Goal: Information Seeking & Learning: Check status

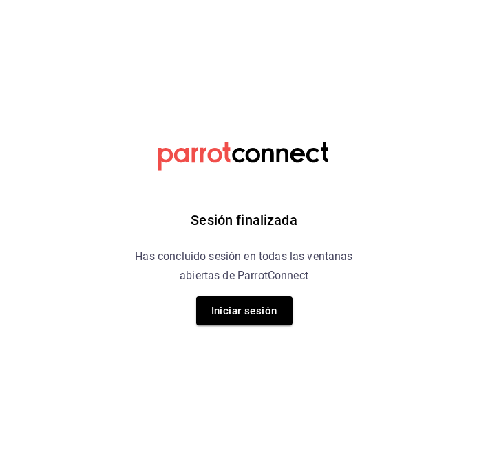
click at [236, 332] on div "Sesión finalizada Has concluido sesión en todas las ventanas abiertas de Parrot…" at bounding box center [243, 233] width 347 height 467
click at [235, 303] on button "Iniciar sesión" at bounding box center [244, 310] width 96 height 29
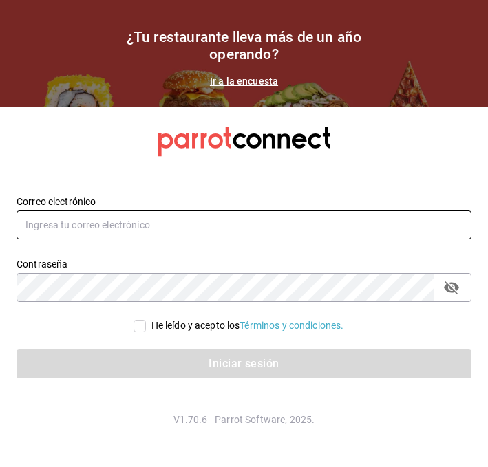
type input "[PERSON_NAME][EMAIL_ADDRESS][PERSON_NAME][DOMAIN_NAME]"
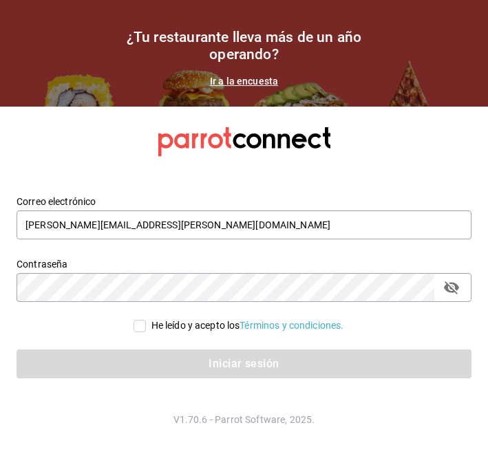
click at [178, 323] on div "He leído y acepto los Términos y condiciones." at bounding box center [247, 326] width 193 height 14
click at [146, 323] on input "He leído y acepto los Términos y condiciones." at bounding box center [139, 326] width 12 height 12
checkbox input "true"
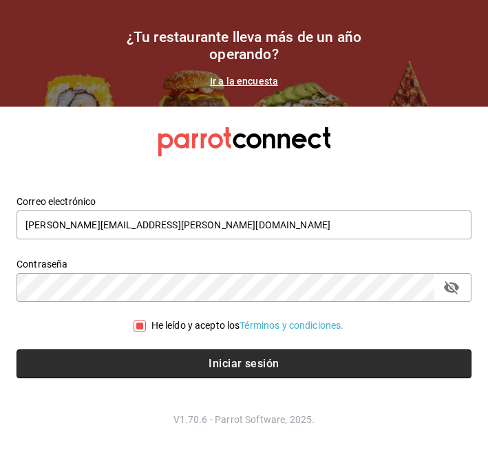
click at [141, 364] on button "Iniciar sesión" at bounding box center [244, 363] width 455 height 29
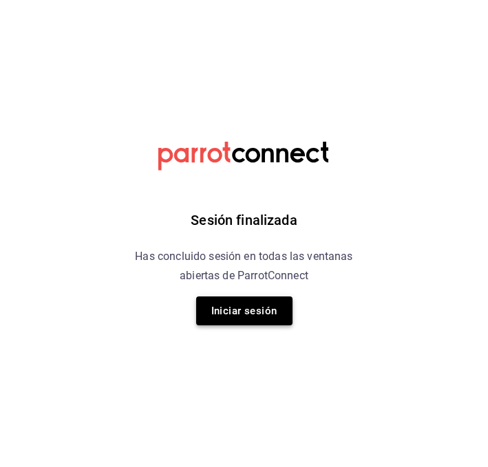
click at [204, 307] on button "Iniciar sesión" at bounding box center [244, 310] width 96 height 29
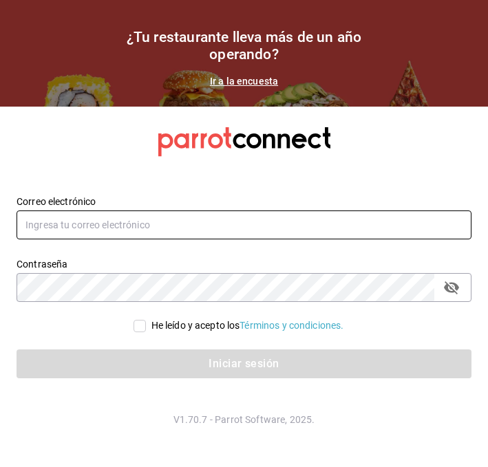
type input "[PERSON_NAME][EMAIL_ADDRESS][PERSON_NAME][DOMAIN_NAME]"
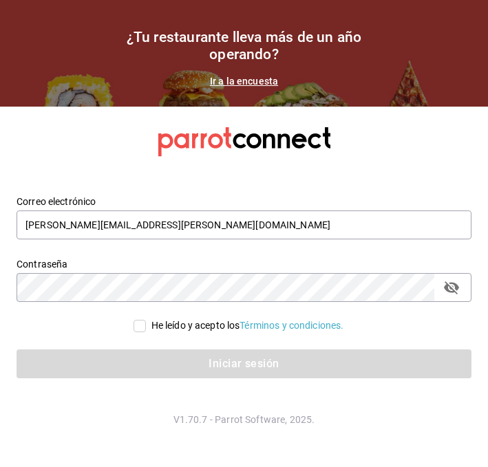
click at [162, 330] on div "He leído y acepto los Términos y condiciones." at bounding box center [247, 326] width 193 height 14
click at [146, 330] on input "He leído y acepto los Términos y condiciones." at bounding box center [139, 326] width 12 height 12
checkbox input "true"
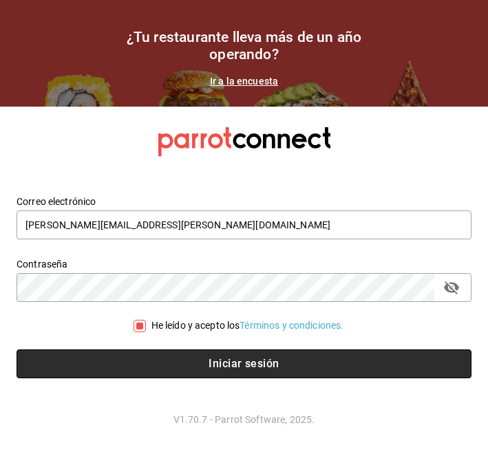
click at [131, 358] on button "Iniciar sesión" at bounding box center [244, 363] width 455 height 29
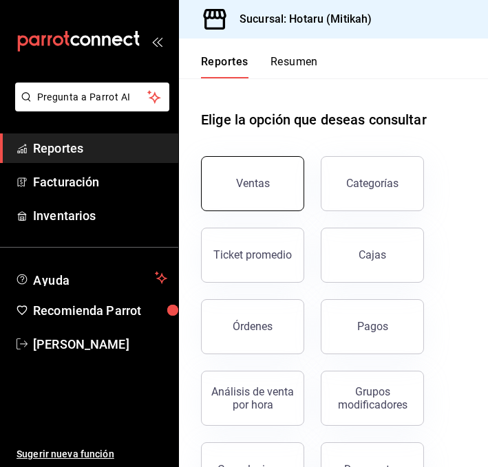
click at [241, 189] on div "Ventas" at bounding box center [253, 183] width 34 height 13
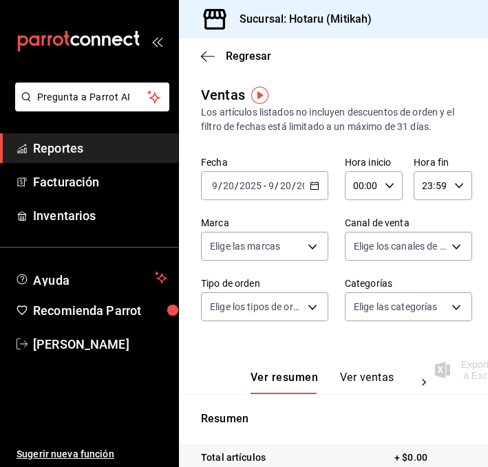
click at [318, 183] on \(Stroke\) "button" at bounding box center [314, 186] width 8 height 8
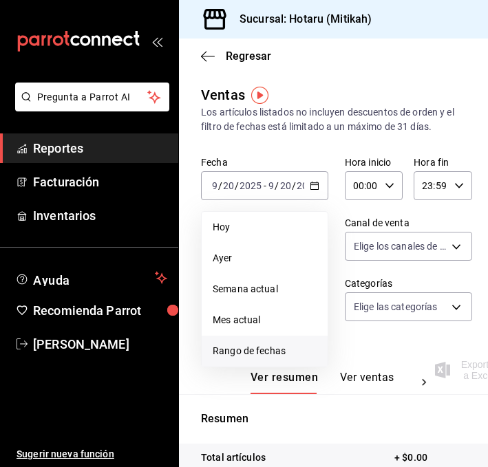
click at [235, 359] on li "Rango de fechas" at bounding box center [265, 351] width 126 height 31
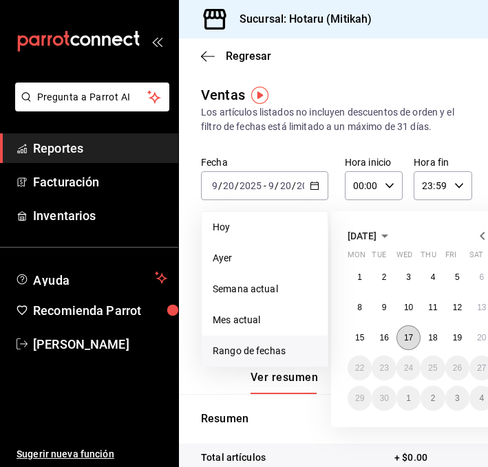
click at [408, 334] on abbr "17" at bounding box center [408, 338] width 9 height 10
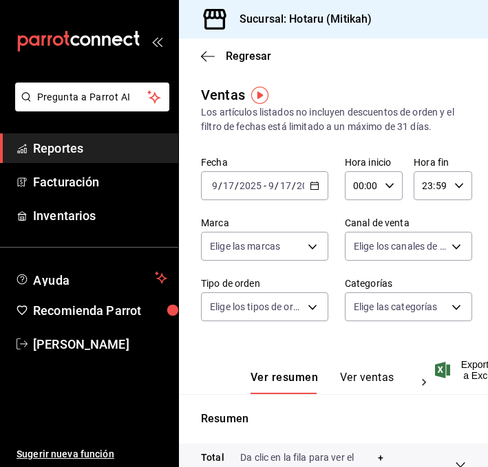
click at [312, 182] on icon "button" at bounding box center [315, 186] width 10 height 10
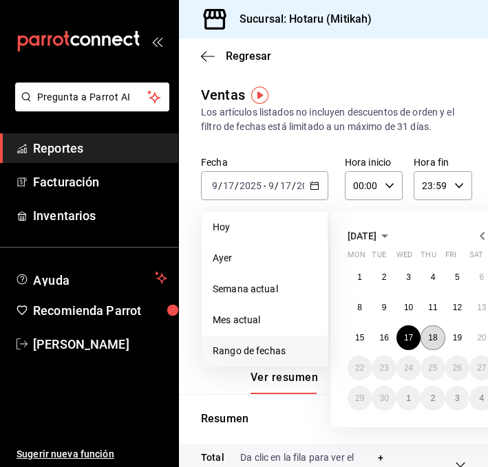
click at [428, 341] on abbr "18" at bounding box center [432, 338] width 9 height 10
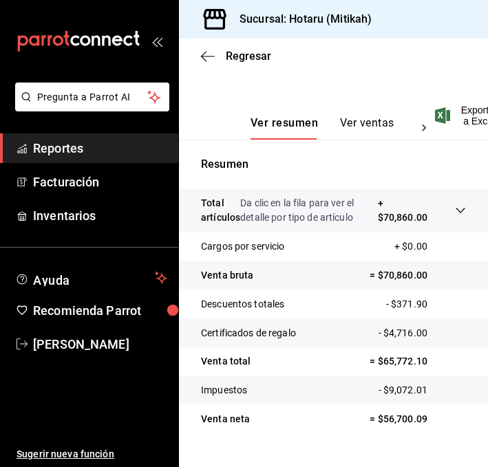
scroll to position [281, 0]
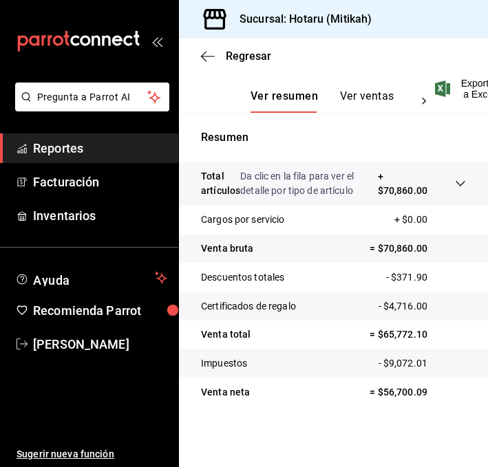
click at [356, 99] on button "Ver ventas" at bounding box center [367, 100] width 54 height 23
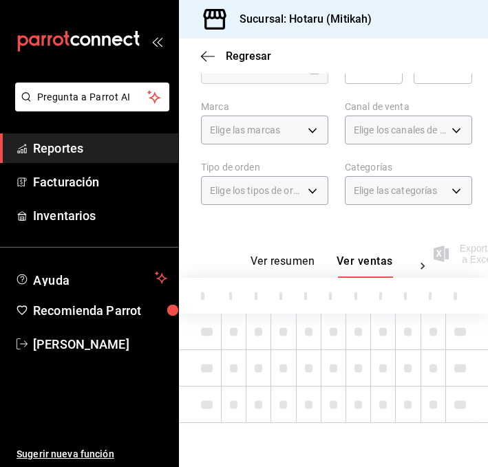
scroll to position [281, 0]
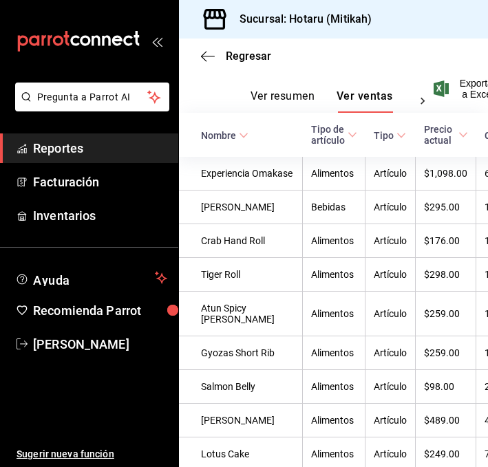
click at [240, 131] on icon at bounding box center [244, 136] width 10 height 10
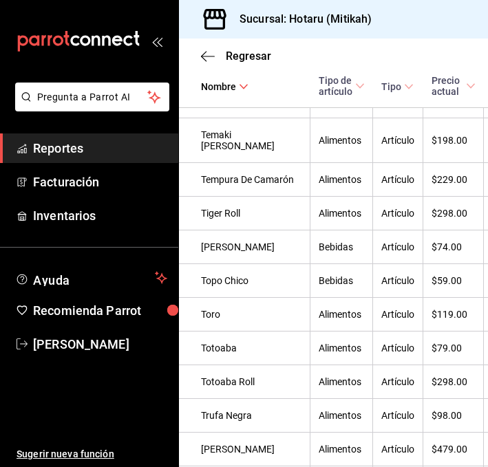
scroll to position [3790, 0]
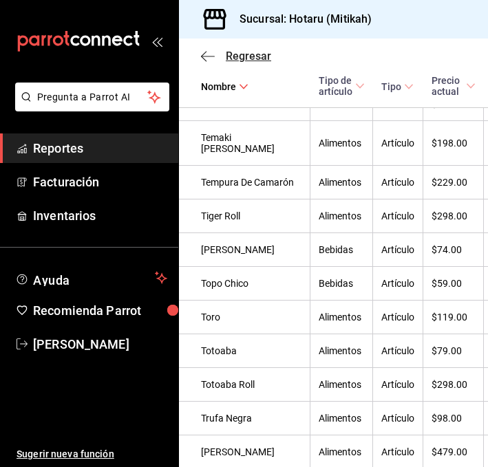
click at [204, 55] on icon "button" at bounding box center [208, 56] width 14 height 12
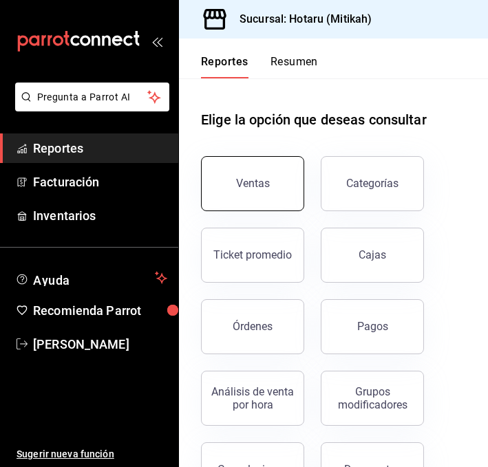
click at [236, 162] on button "Ventas" at bounding box center [252, 183] width 103 height 55
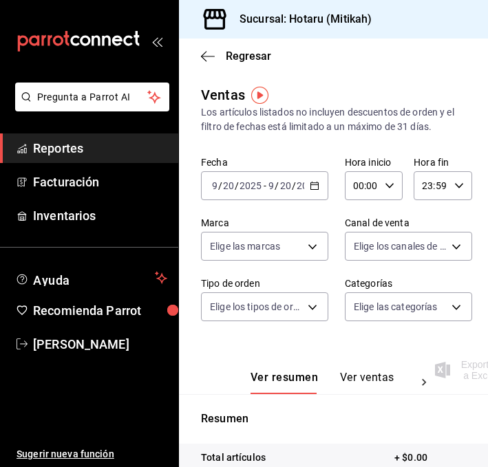
click at [312, 187] on icon "button" at bounding box center [315, 186] width 10 height 10
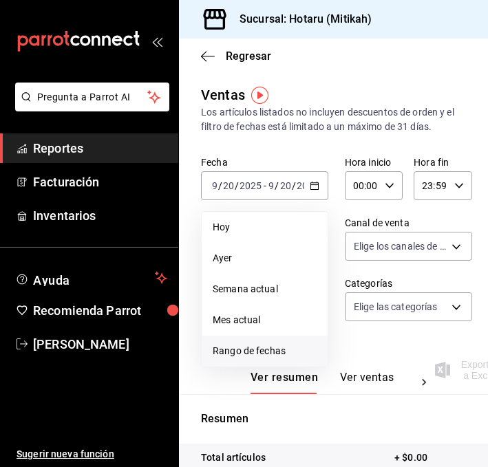
click at [238, 349] on span "Rango de fechas" at bounding box center [265, 351] width 104 height 14
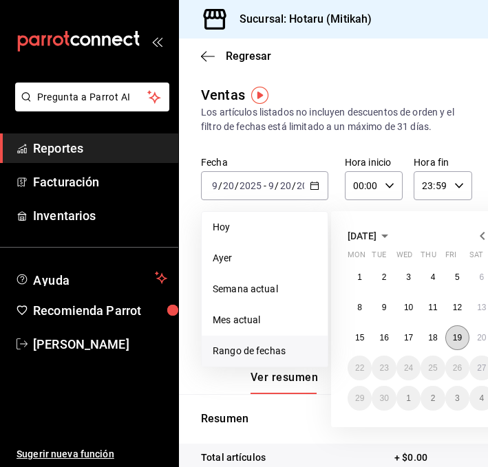
click at [462, 338] on button "19" at bounding box center [457, 337] width 24 height 25
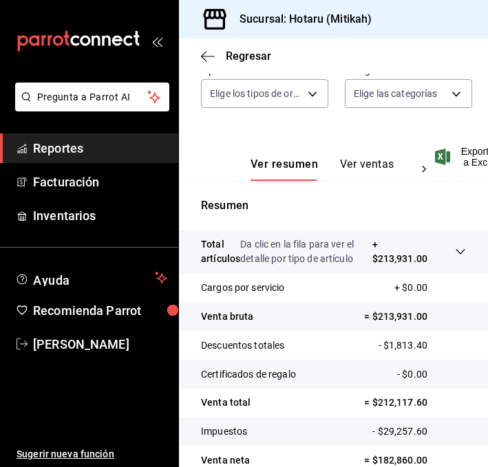
scroll to position [281, 0]
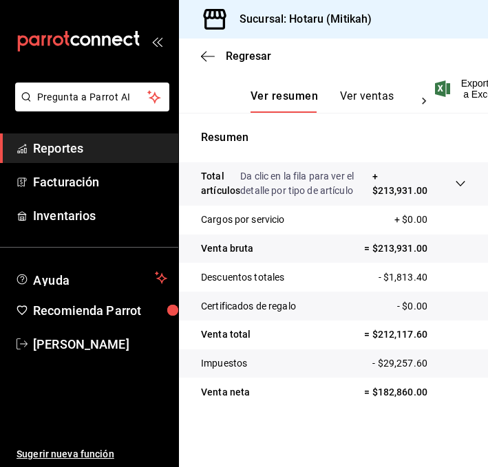
click at [352, 93] on button "Ver ventas" at bounding box center [367, 100] width 54 height 23
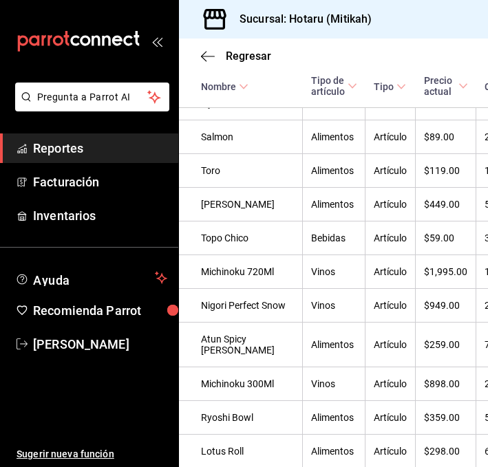
scroll to position [1062, 0]
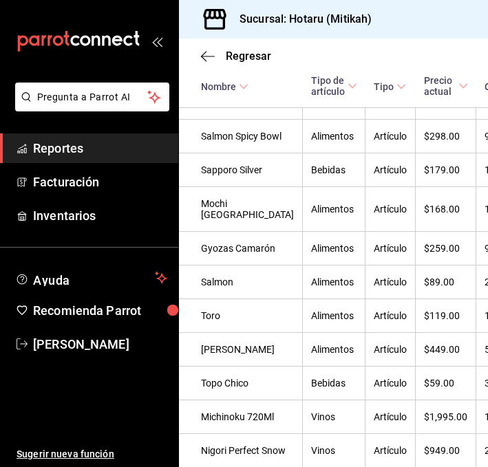
click at [246, 83] on icon at bounding box center [244, 87] width 10 height 10
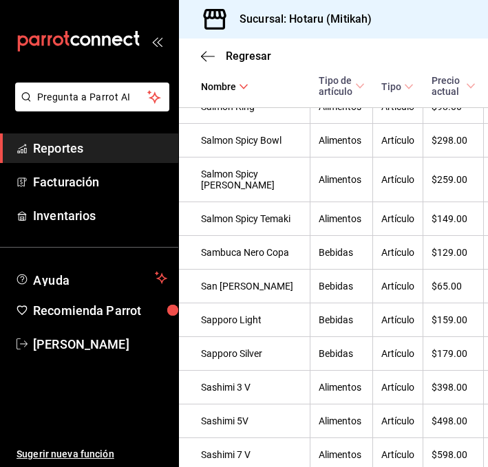
scroll to position [4672, 0]
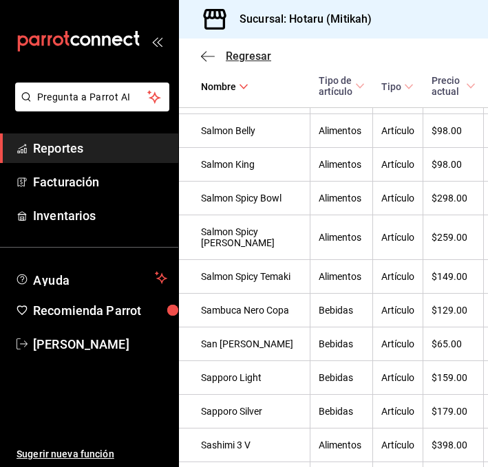
click at [204, 54] on icon "button" at bounding box center [208, 56] width 14 height 12
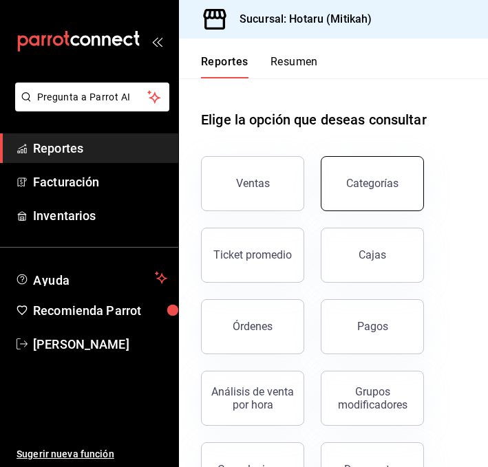
click at [337, 196] on button "Categorías" at bounding box center [372, 183] width 103 height 55
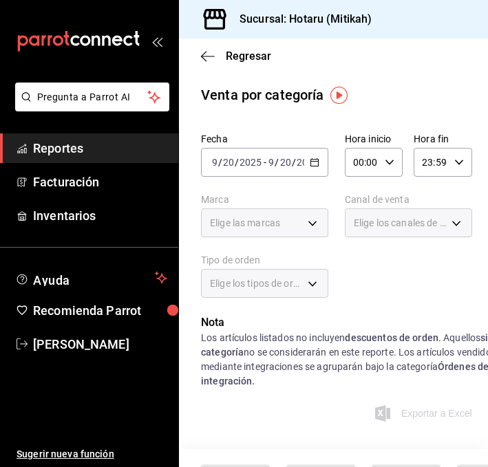
click at [314, 159] on icon "button" at bounding box center [315, 163] width 10 height 10
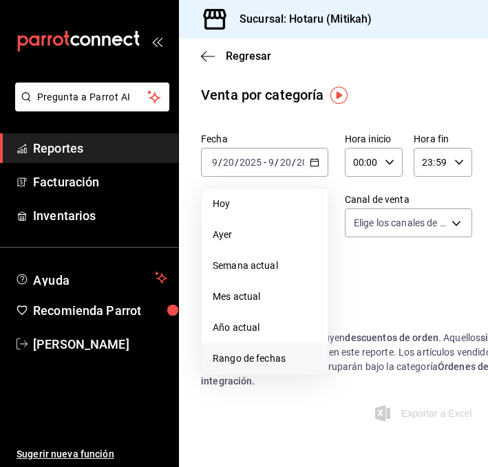
click at [247, 358] on span "Rango de fechas" at bounding box center [265, 359] width 104 height 14
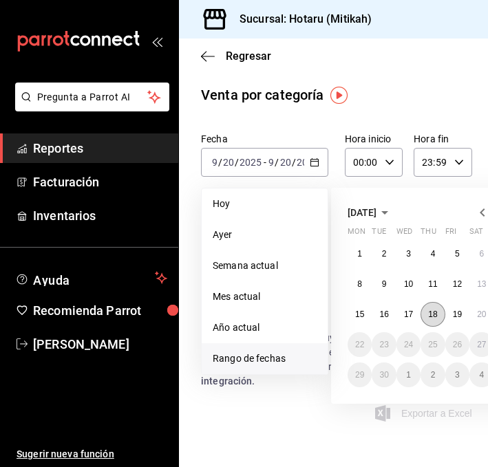
click at [434, 312] on abbr "18" at bounding box center [432, 315] width 9 height 10
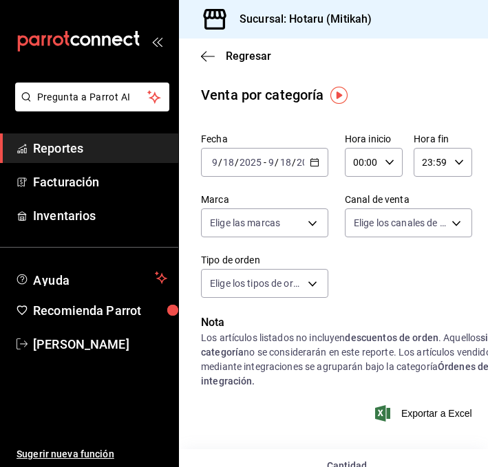
click at [314, 165] on icon "button" at bounding box center [315, 163] width 10 height 10
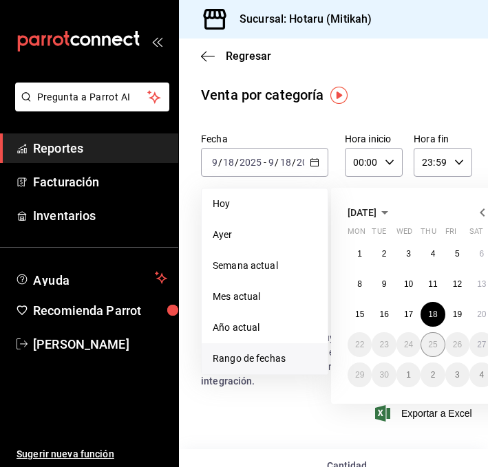
scroll to position [0, 34]
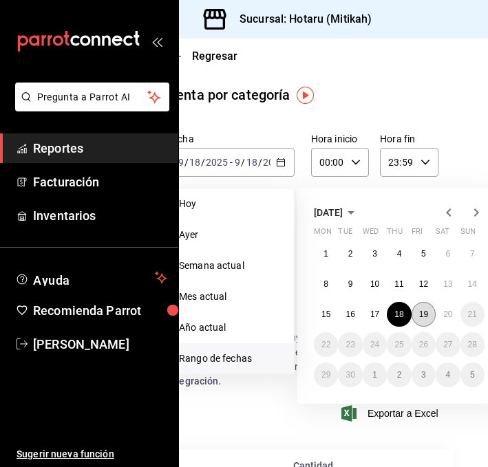
click at [427, 317] on abbr "19" at bounding box center [423, 315] width 9 height 10
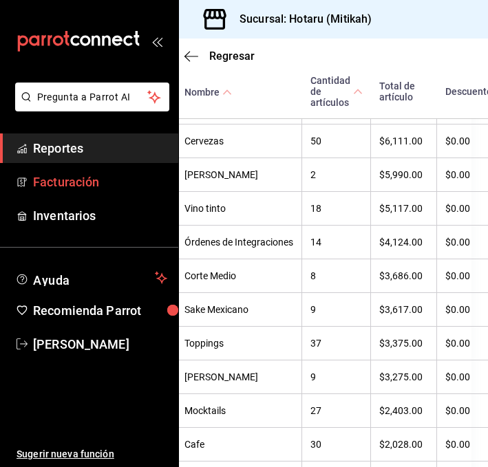
scroll to position [841, 17]
